Goal: Information Seeking & Learning: Learn about a topic

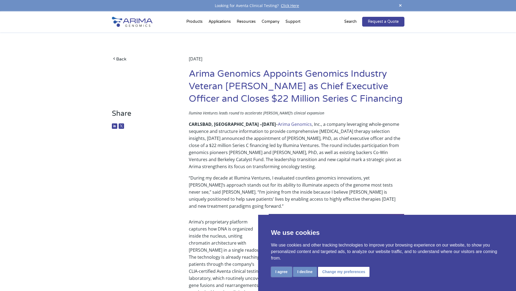
click at [278, 272] on button "I agree" at bounding box center [281, 272] width 21 height 10
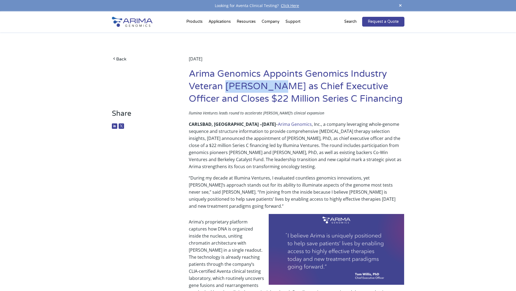
drag, startPoint x: 269, startPoint y: 86, endPoint x: 225, endPoint y: 86, distance: 43.9
click at [225, 86] on h1 "Arima Genomics Appoints Genomics Industry Veteran [PERSON_NAME] as Chief Execut…" at bounding box center [296, 88] width 215 height 41
copy h1 "Tom Willis"
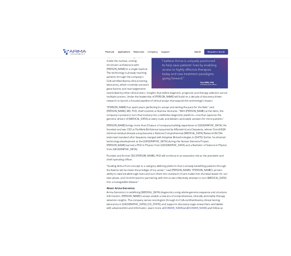
scroll to position [217, 0]
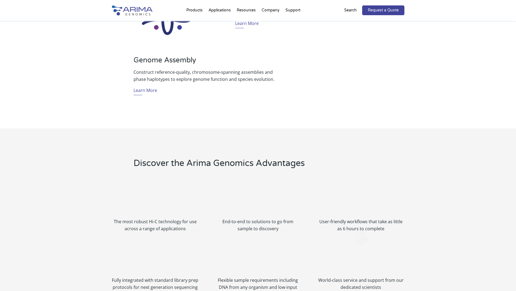
scroll to position [477, 0]
